Goal: Information Seeking & Learning: Find specific page/section

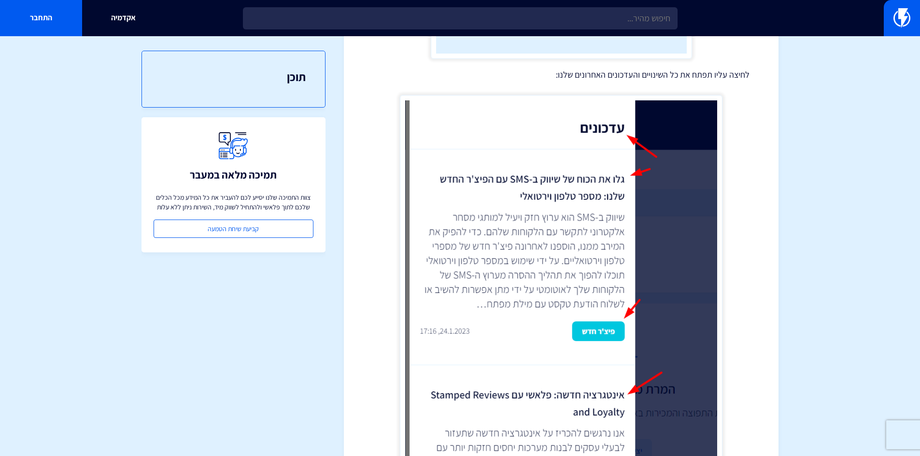
scroll to position [145, 0]
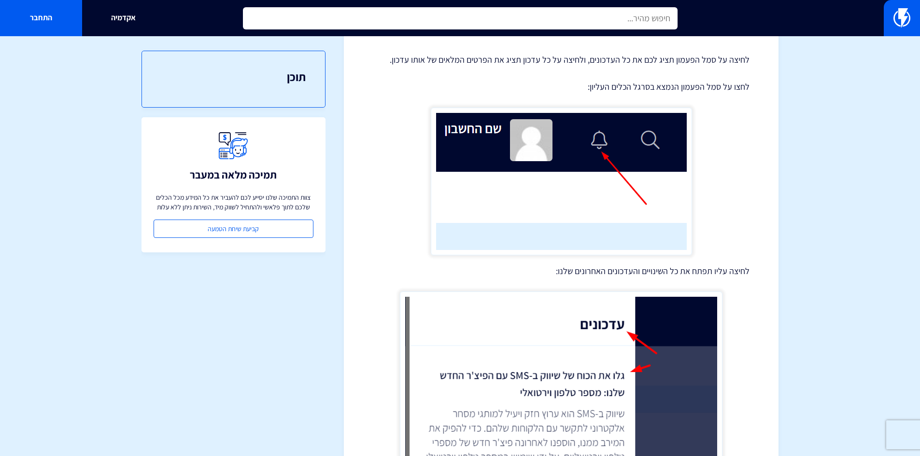
click at [345, 16] on input "text" at bounding box center [460, 18] width 435 height 22
paste input "FOMO"
type input "FOMO"
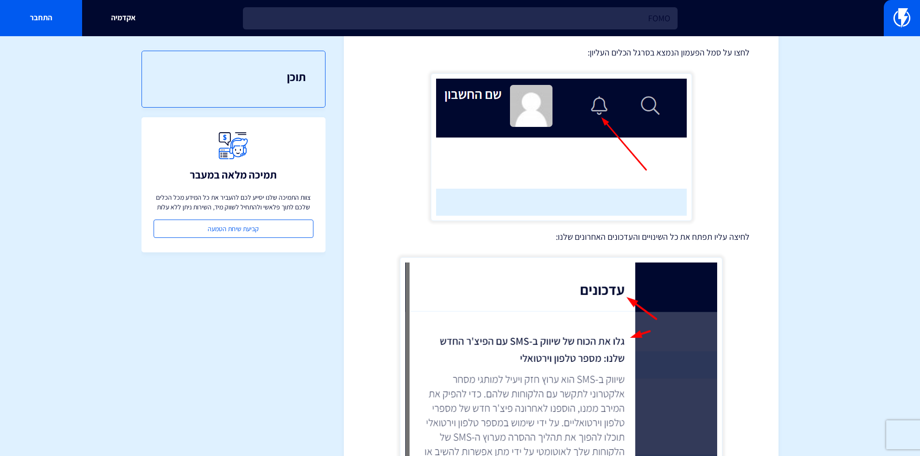
scroll to position [0, 0]
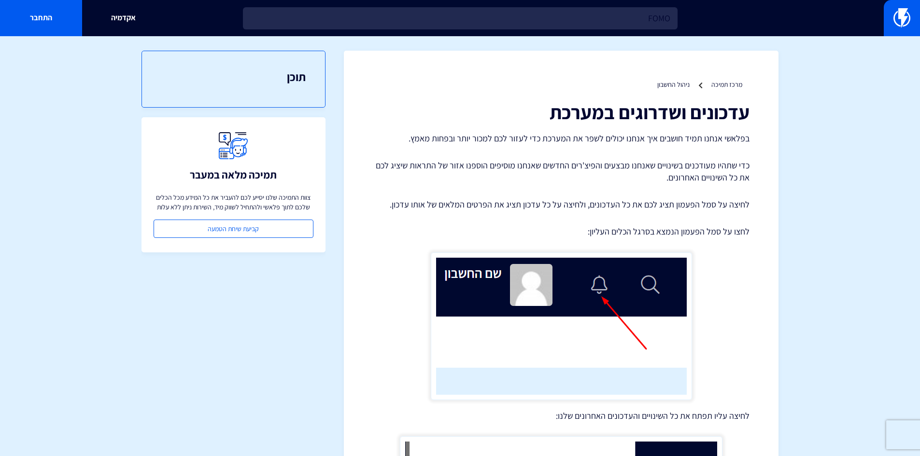
click at [256, 88] on div "תוכן" at bounding box center [233, 79] width 184 height 57
click at [310, 74] on div "תוכן" at bounding box center [233, 79] width 184 height 57
click at [48, 18] on link "התחבר" at bounding box center [41, 18] width 82 height 36
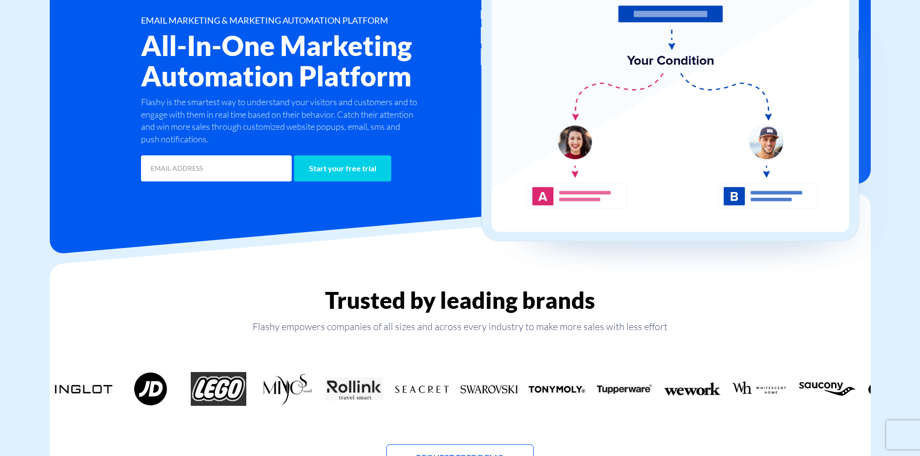
scroll to position [105, 0]
